Goal: Task Accomplishment & Management: Use online tool/utility

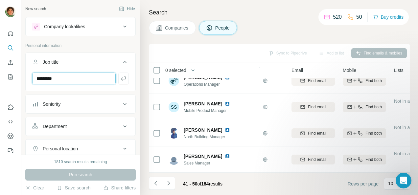
drag, startPoint x: 61, startPoint y: 73, endPoint x: 29, endPoint y: 80, distance: 32.6
click at [29, 80] on div "*********" at bounding box center [81, 81] width 110 height 17
click at [112, 61] on div "Job title" at bounding box center [76, 62] width 89 height 7
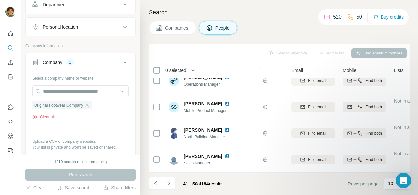
scroll to position [106, 0]
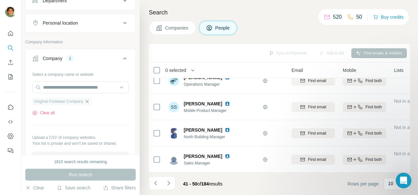
click at [89, 101] on icon "button" at bounding box center [87, 101] width 3 height 3
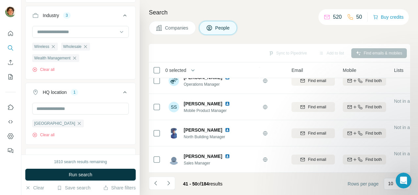
scroll to position [251, 0]
click at [76, 57] on icon "button" at bounding box center [74, 58] width 3 height 3
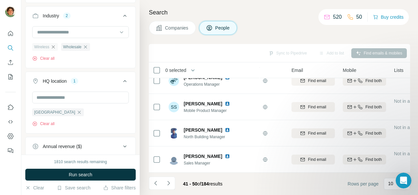
click at [55, 45] on icon "button" at bounding box center [53, 46] width 5 height 5
click at [57, 46] on icon "button" at bounding box center [56, 46] width 5 height 5
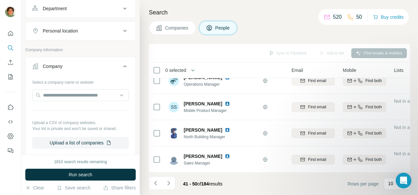
scroll to position [98, 0]
click at [61, 94] on input "text" at bounding box center [80, 96] width 97 height 12
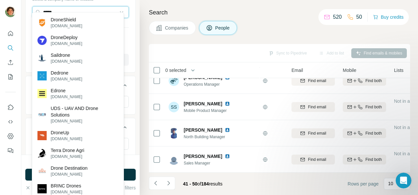
scroll to position [188, 0]
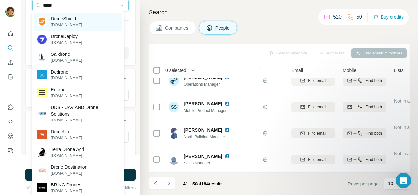
type input "*****"
click at [78, 25] on p "[DOMAIN_NAME]" at bounding box center [67, 25] width 32 height 6
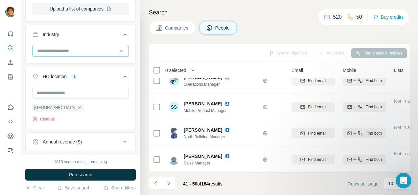
scroll to position [259, 0]
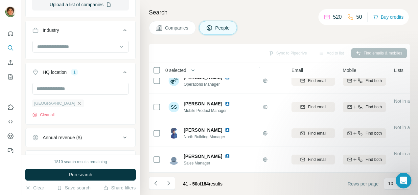
click at [77, 103] on icon "button" at bounding box center [79, 103] width 5 height 5
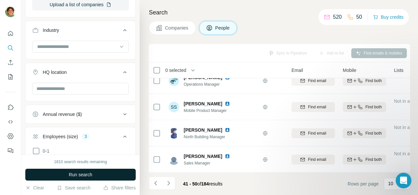
click at [64, 177] on button "Run search" at bounding box center [80, 175] width 110 height 12
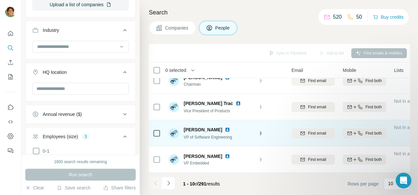
scroll to position [0, 45]
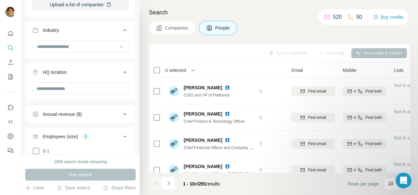
click at [175, 35] on div "Search Companies People Sync to Pipedrive Add to list Find emails & mobiles 0 s…" at bounding box center [279, 97] width 279 height 195
click at [172, 32] on button "Companies" at bounding box center [172, 28] width 47 height 14
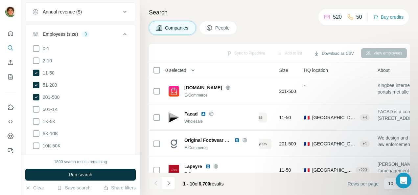
click at [217, 27] on span "People" at bounding box center [222, 28] width 15 height 7
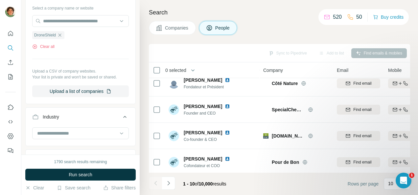
scroll to position [165, 0]
click at [40, 46] on button "Clear all" at bounding box center [43, 47] width 22 height 6
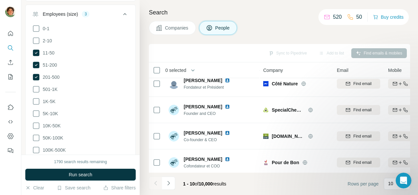
scroll to position [359, 0]
click at [34, 78] on icon at bounding box center [36, 78] width 8 height 8
click at [35, 64] on icon at bounding box center [36, 65] width 7 height 7
click at [35, 51] on icon at bounding box center [36, 53] width 7 height 7
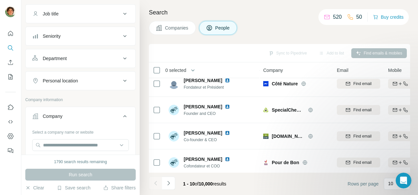
scroll to position [49, 0]
click at [59, 143] on input "text" at bounding box center [80, 145] width 97 height 12
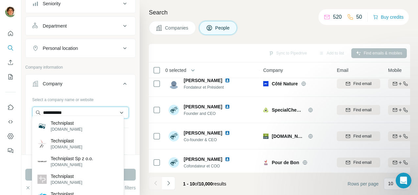
scroll to position [84, 0]
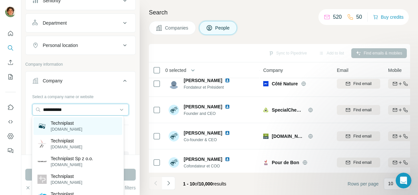
type input "**********"
click at [82, 122] on p "Techniplast" at bounding box center [67, 123] width 32 height 7
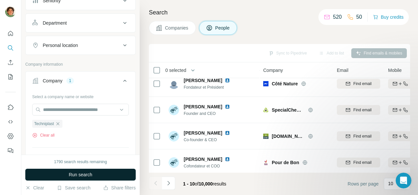
click at [76, 178] on span "Run search" at bounding box center [81, 175] width 24 height 7
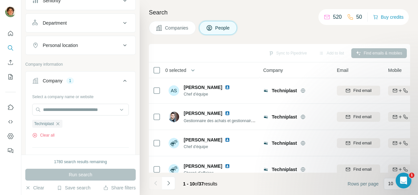
scroll to position [53, 0]
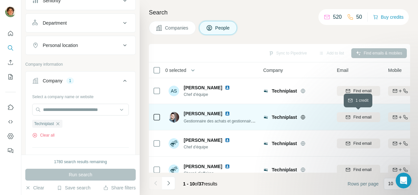
click at [365, 117] on span "Find email" at bounding box center [362, 117] width 18 height 6
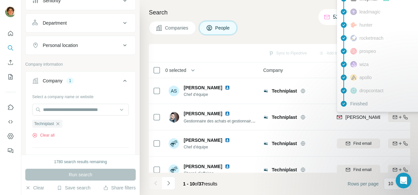
drag, startPoint x: 360, startPoint y: 118, endPoint x: 297, endPoint y: 20, distance: 117.2
click at [297, 20] on div "Search Companies People Sync to Pipedrive Add to list Find emails & mobiles 0 s…" at bounding box center [279, 97] width 279 height 195
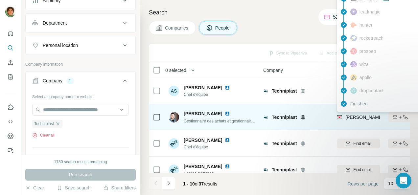
click at [354, 118] on span "[PERSON_NAME][EMAIL_ADDRESS][DOMAIN_NAME]" at bounding box center [404, 117] width 116 height 5
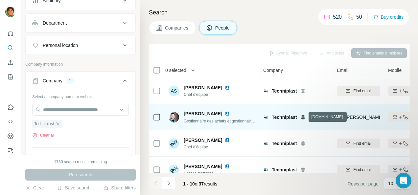
click at [304, 116] on icon at bounding box center [303, 117] width 5 height 5
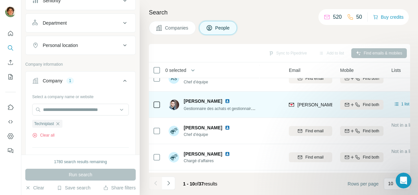
scroll to position [65, 46]
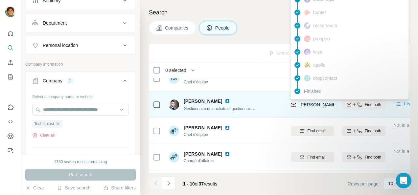
click at [292, 104] on img at bounding box center [293, 105] width 5 height 7
click at [160, 104] on icon at bounding box center [157, 105] width 8 height 8
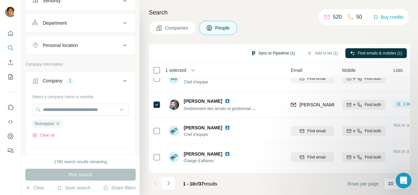
click at [273, 56] on button "Sync to Pipedrive (1)" at bounding box center [273, 53] width 54 height 10
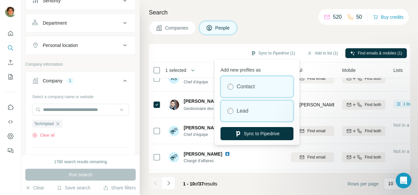
click at [247, 109] on label "Lead" at bounding box center [243, 111] width 12 height 8
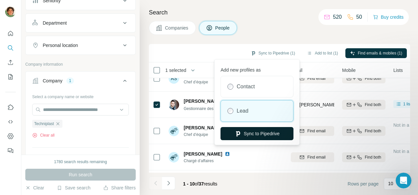
click at [256, 135] on button "Sync to Pipedrive" at bounding box center [257, 133] width 73 height 13
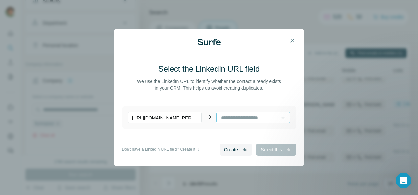
click at [249, 121] on input at bounding box center [251, 117] width 60 height 7
click at [250, 116] on input at bounding box center [251, 117] width 60 height 7
click at [233, 152] on span "Create field" at bounding box center [236, 150] width 24 height 7
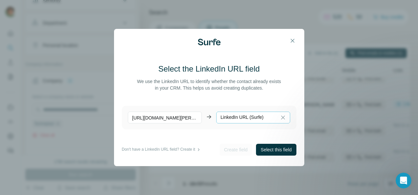
click at [267, 116] on div "LinkedIn URL (Surfe)" at bounding box center [251, 117] width 60 height 7
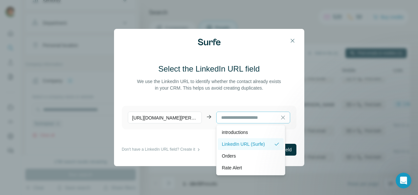
click at [257, 145] on p "LinkedIn URL (Surfe)" at bounding box center [243, 144] width 43 height 7
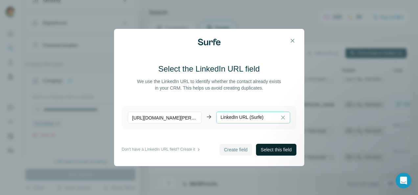
click at [274, 153] on span "Select this field" at bounding box center [276, 150] width 31 height 7
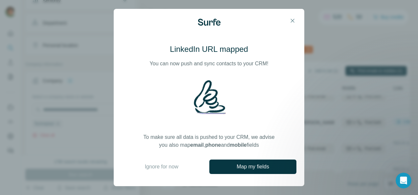
click at [171, 171] on footer "Ignore for now Map my fields" at bounding box center [209, 167] width 175 height 14
click at [167, 164] on span "Ignore for now" at bounding box center [162, 167] width 34 height 8
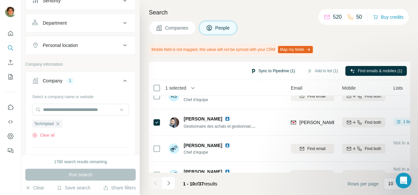
click at [270, 72] on button "Sync to Pipedrive (1)" at bounding box center [273, 71] width 54 height 10
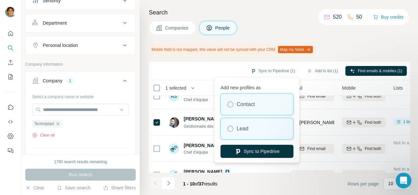
click at [258, 130] on div "Lead" at bounding box center [257, 128] width 72 height 21
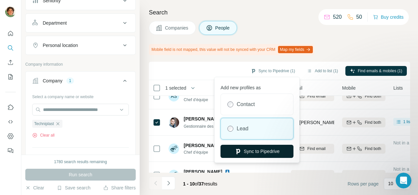
click at [247, 152] on button "Sync to Pipedrive" at bounding box center [257, 151] width 73 height 13
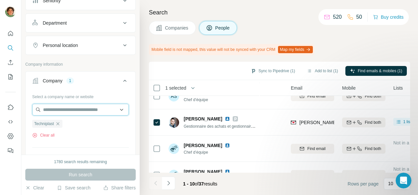
click at [53, 110] on input "text" at bounding box center [80, 110] width 97 height 12
click at [55, 110] on input "text" at bounding box center [80, 110] width 97 height 12
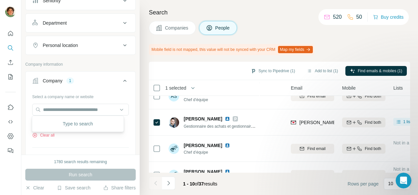
click at [79, 96] on div "Select a company name or website" at bounding box center [80, 95] width 97 height 9
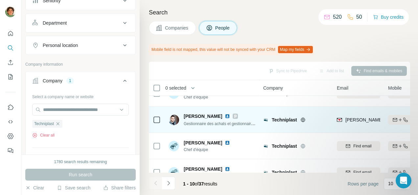
scroll to position [62, 0]
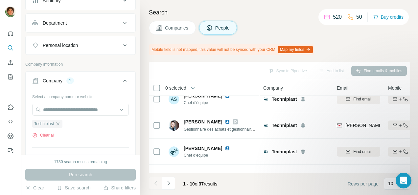
click at [58, 124] on icon "button" at bounding box center [57, 123] width 5 height 5
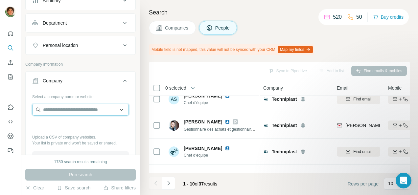
click at [59, 108] on input "text" at bounding box center [80, 110] width 97 height 12
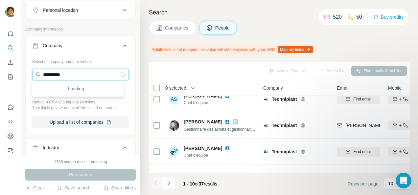
scroll to position [119, 0]
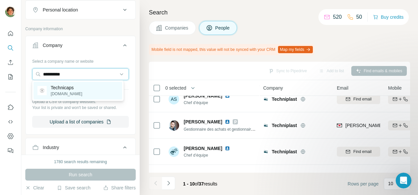
type input "**********"
click at [61, 87] on p "Technicaps" at bounding box center [67, 88] width 32 height 7
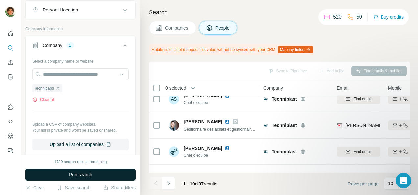
click at [78, 177] on span "Run search" at bounding box center [81, 175] width 24 height 7
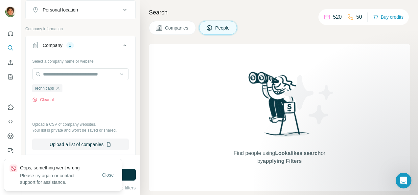
click at [110, 173] on span "Close" at bounding box center [108, 175] width 12 height 7
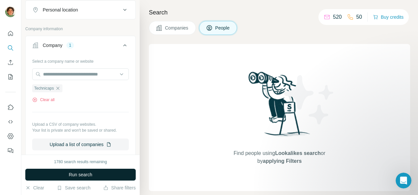
click at [101, 179] on button "Run search" at bounding box center [80, 175] width 110 height 12
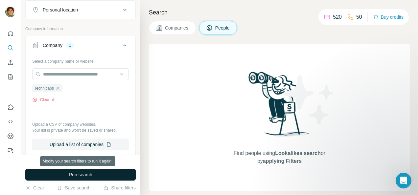
click at [76, 175] on span "Run search" at bounding box center [81, 175] width 24 height 7
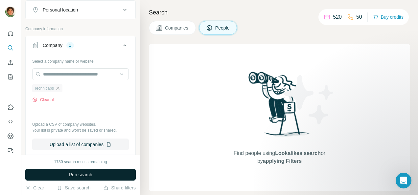
click at [61, 87] on icon "button" at bounding box center [57, 88] width 5 height 5
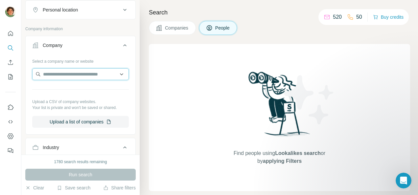
click at [72, 74] on input "text" at bounding box center [80, 74] width 97 height 12
type input "*********"
